Goal: Navigation & Orientation: Find specific page/section

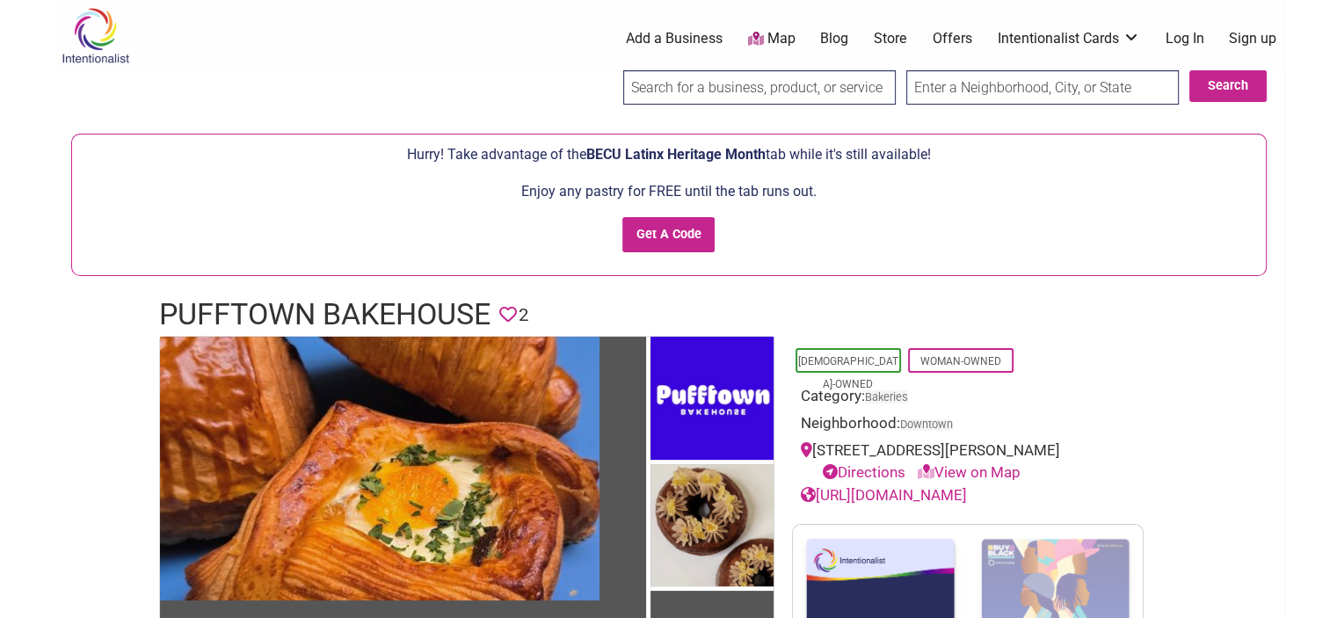
click at [961, 41] on link "Offers" at bounding box center [953, 38] width 40 height 19
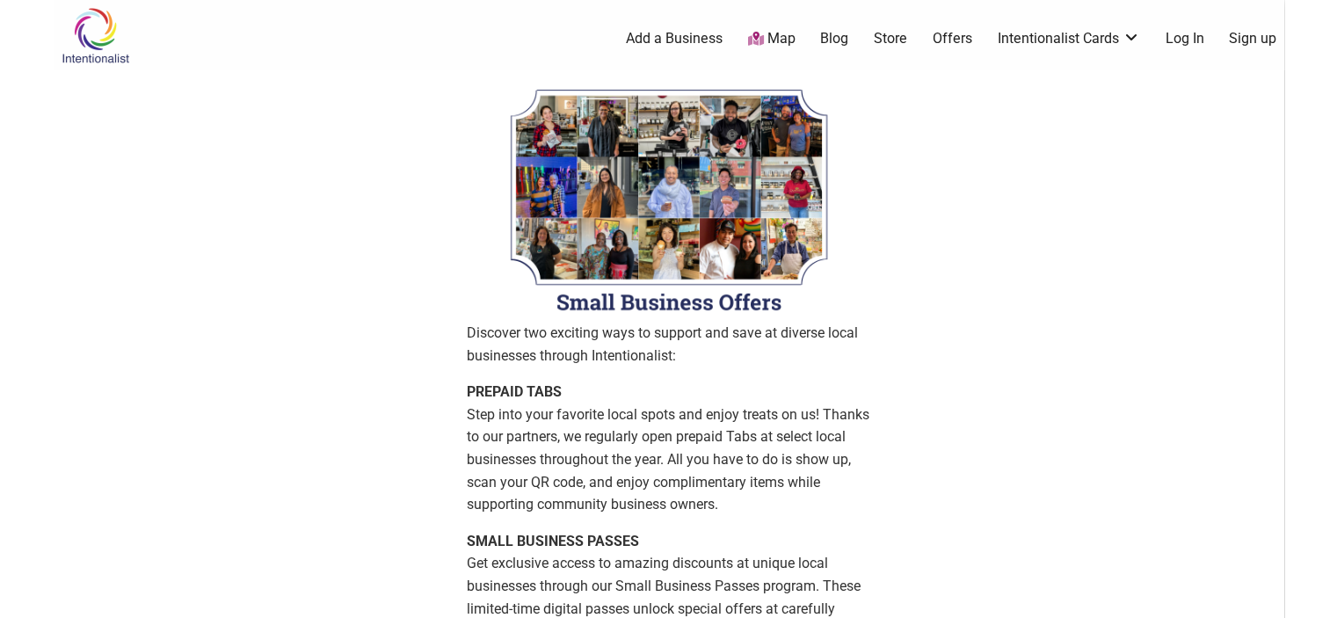
click at [98, 39] on img at bounding box center [96, 35] width 84 height 57
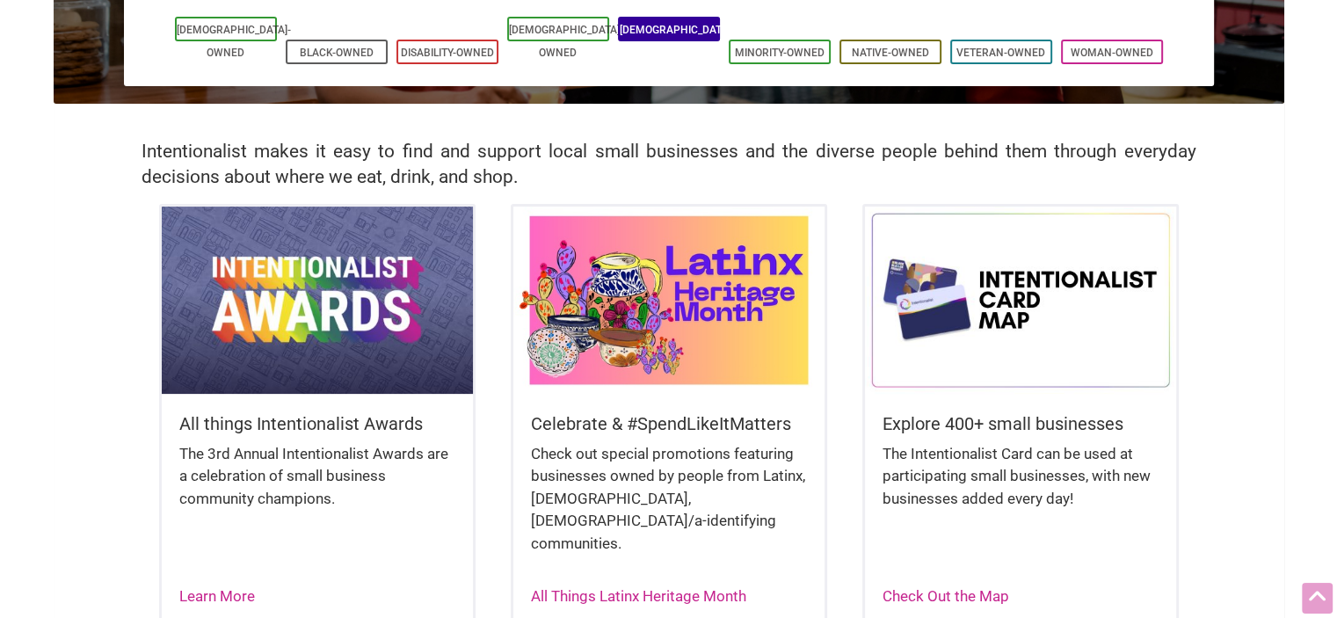
scroll to position [292, 0]
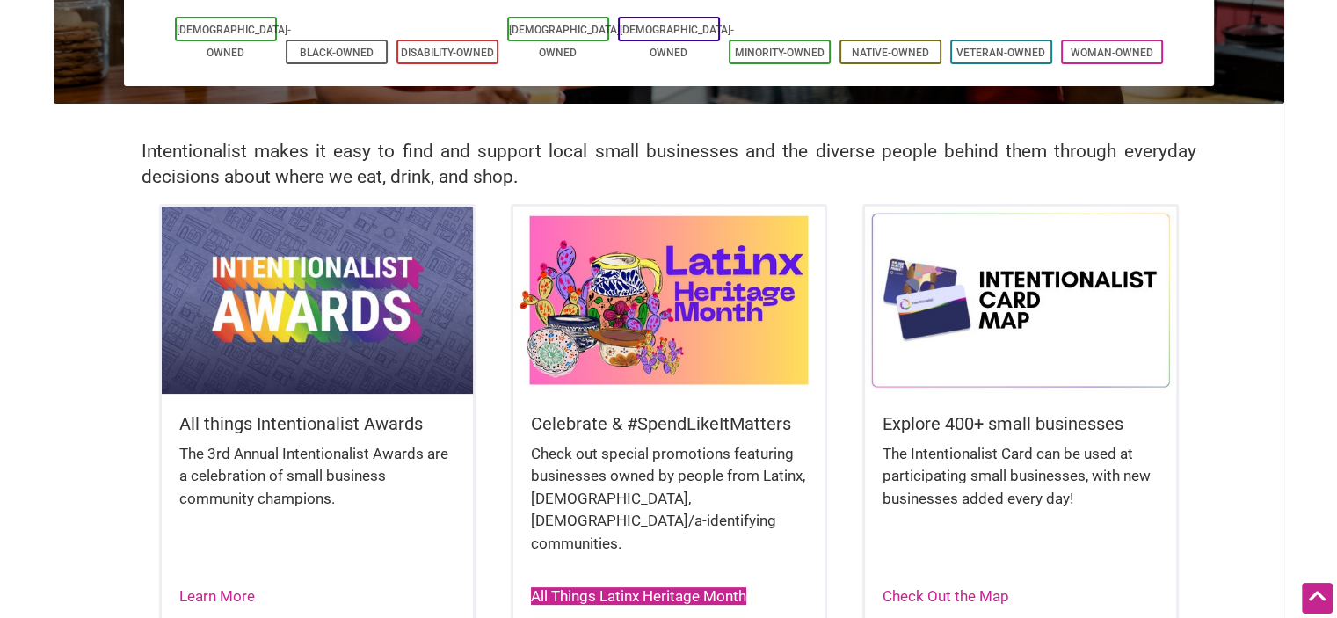
drag, startPoint x: 633, startPoint y: 576, endPoint x: 581, endPoint y: 574, distance: 51.9
drag, startPoint x: 581, startPoint y: 574, endPoint x: 527, endPoint y: 587, distance: 55.2
click at [527, 587] on div "Celebrate & #SpendLikeItMatters Check out special promotions featuring business…" at bounding box center [669, 416] width 316 height 424
click at [553, 587] on link "All Things Latinx Heritage Month" at bounding box center [638, 596] width 215 height 18
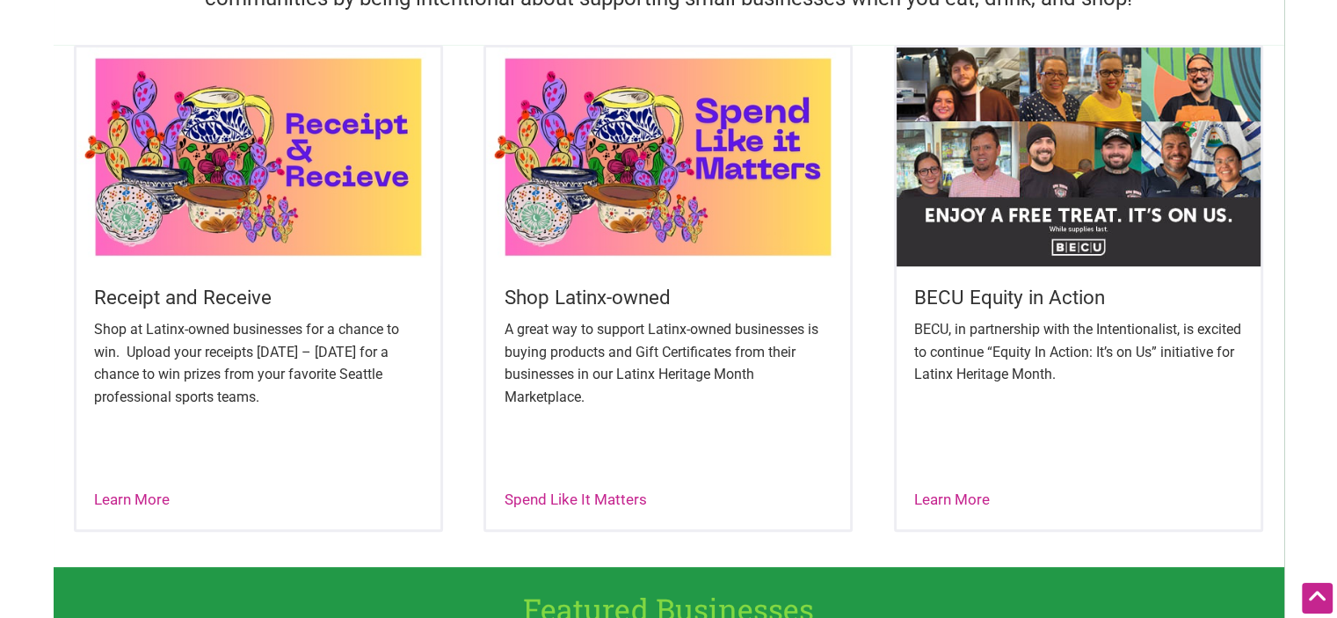
scroll to position [635, 0]
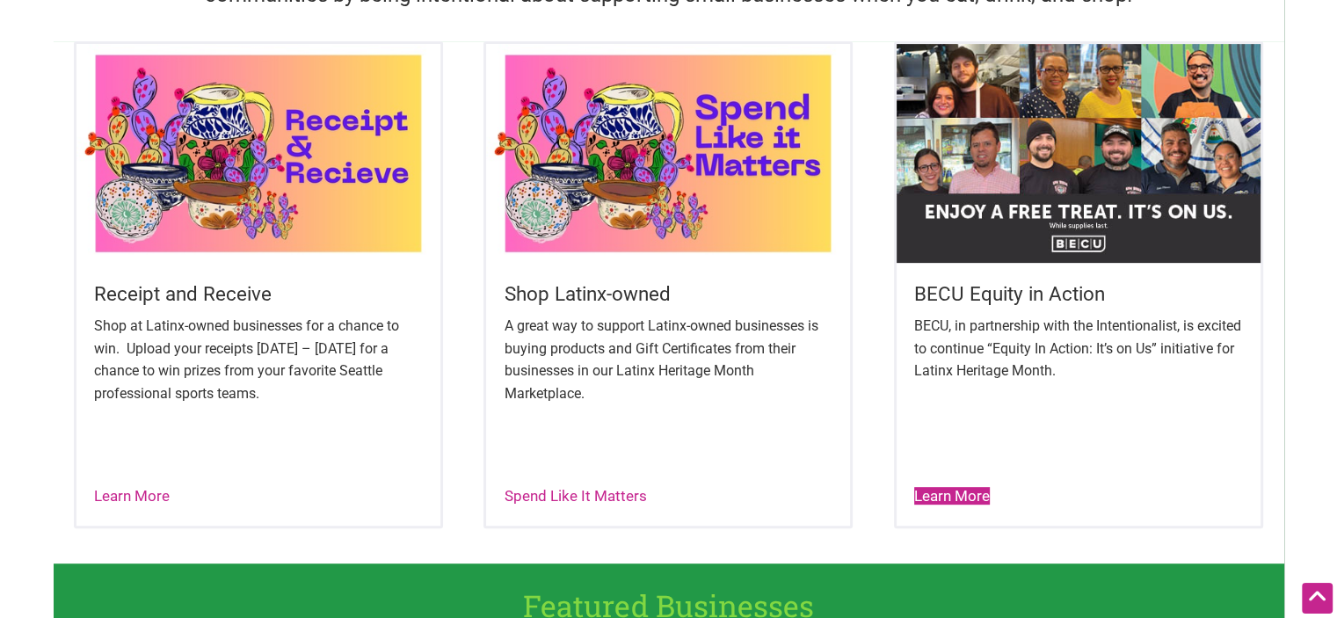
click at [932, 492] on link "Learn More" at bounding box center [952, 496] width 76 height 18
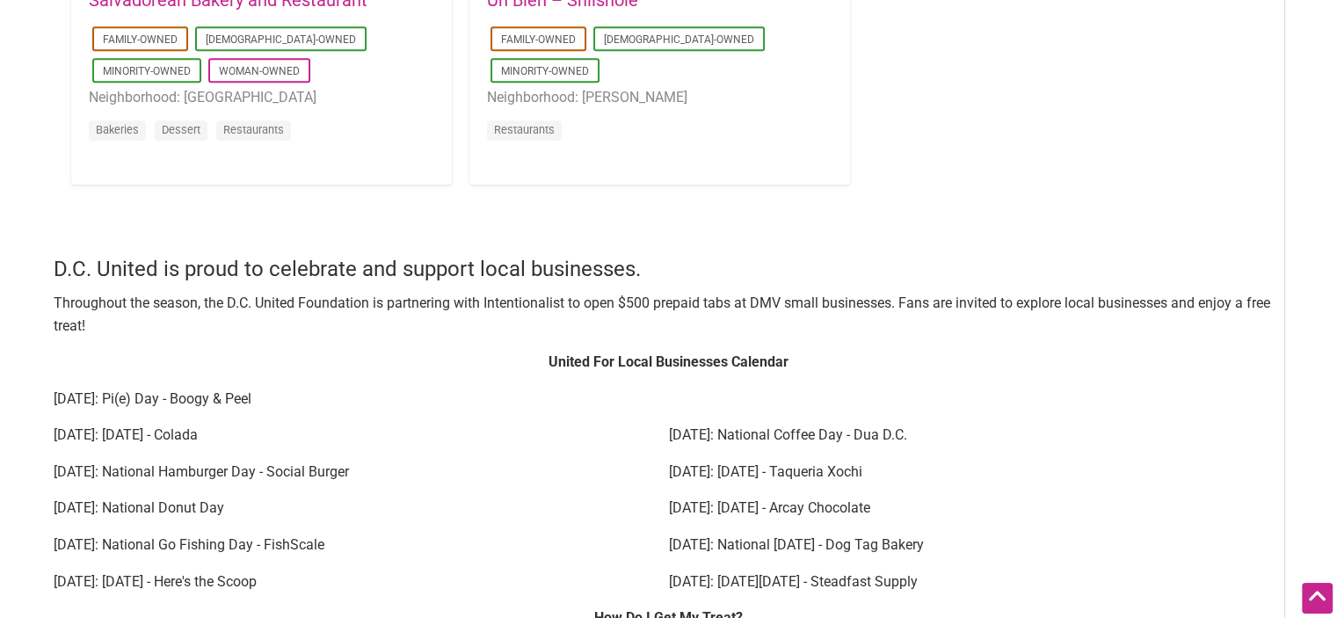
scroll to position [2063, 0]
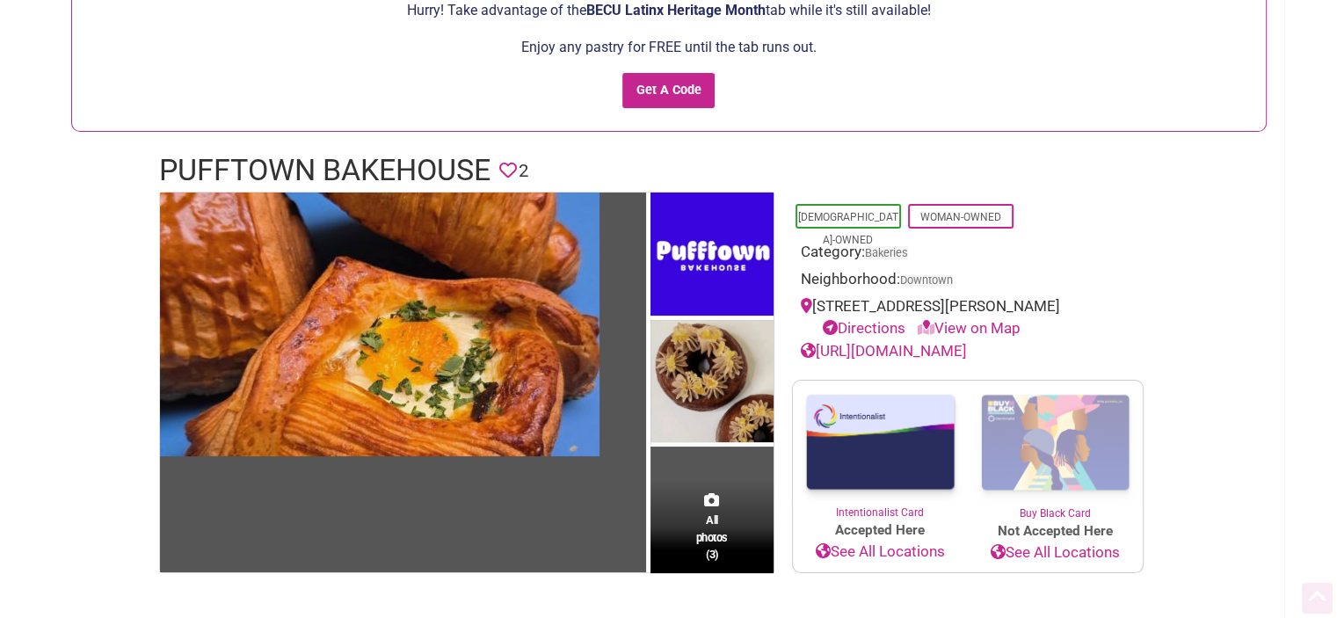
scroll to position [322, 0]
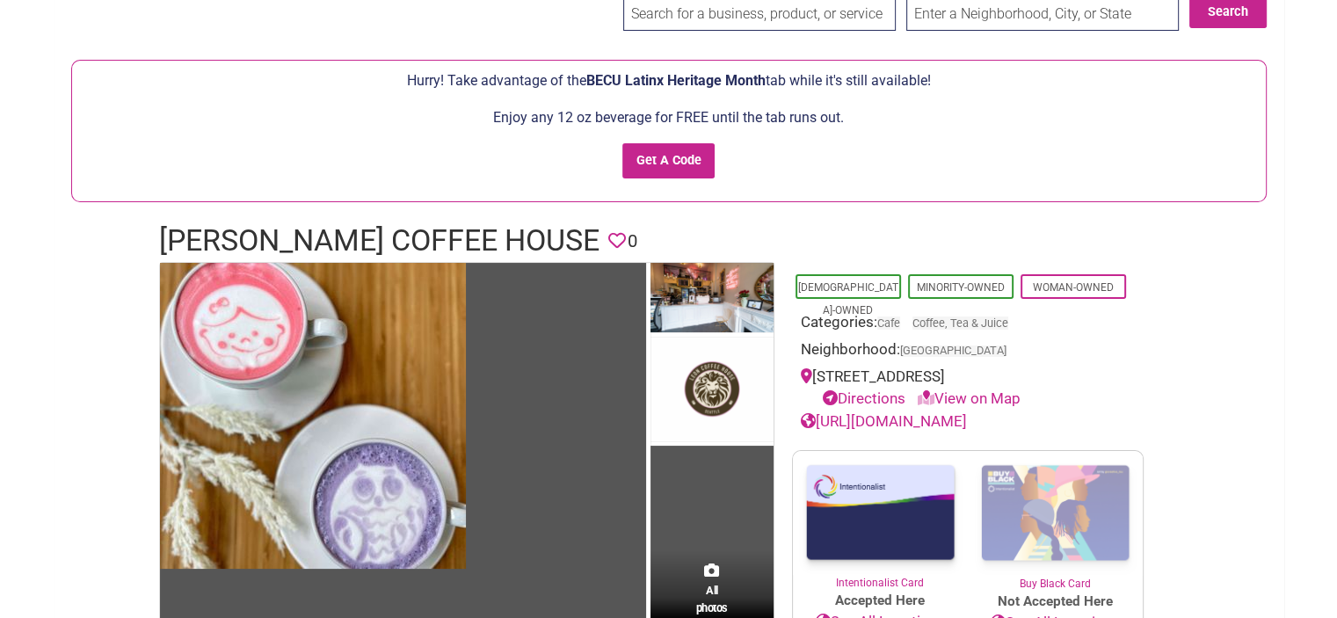
scroll to position [42, 0]
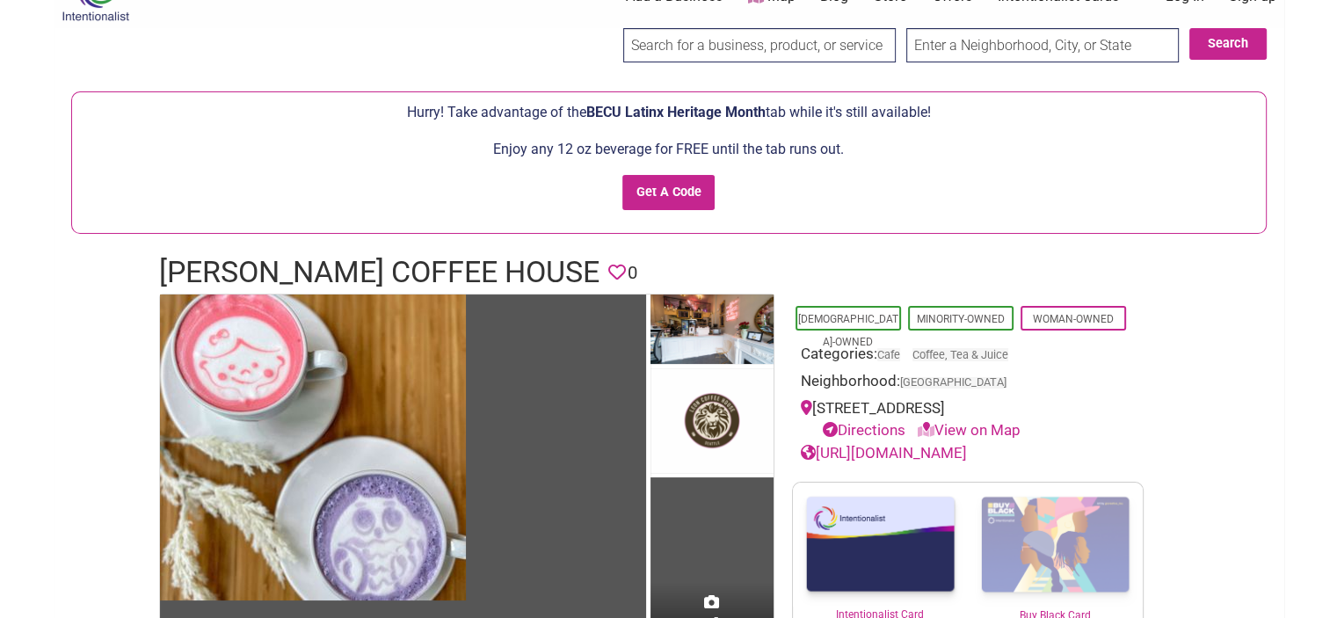
click at [967, 426] on link "View on Map" at bounding box center [969, 430] width 103 height 18
click at [992, 429] on link "View on Map" at bounding box center [969, 430] width 103 height 18
